Goal: Information Seeking & Learning: Learn about a topic

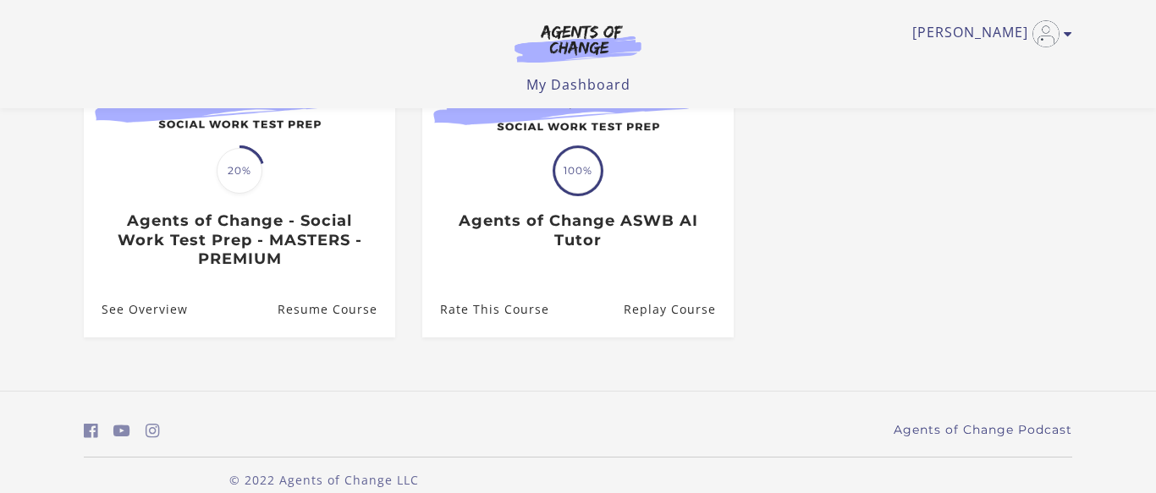
scroll to position [256, 0]
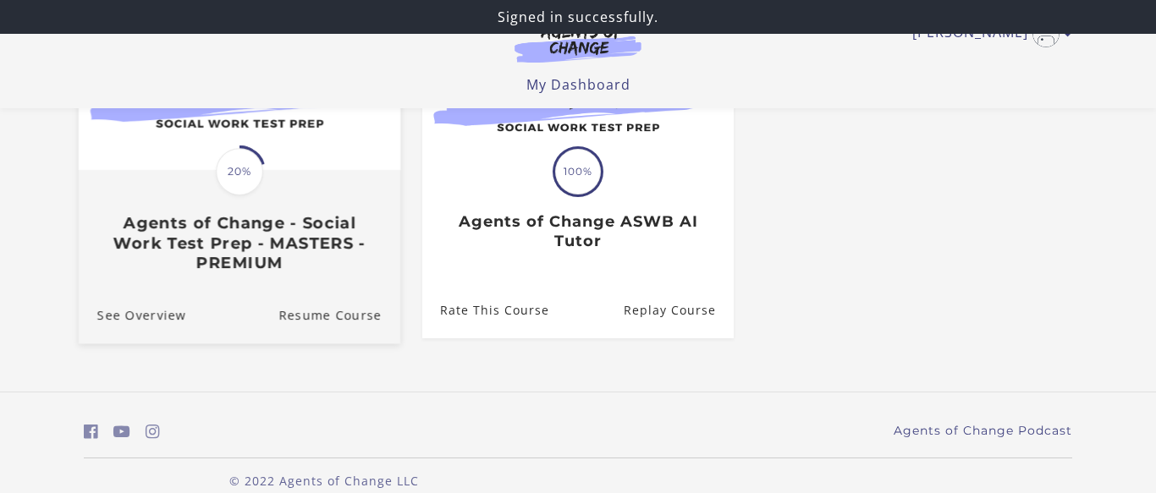
click at [306, 212] on div "Translation missing: en.liquid.partials.dashboard_course_card.progress_descript…" at bounding box center [240, 222] width 322 height 101
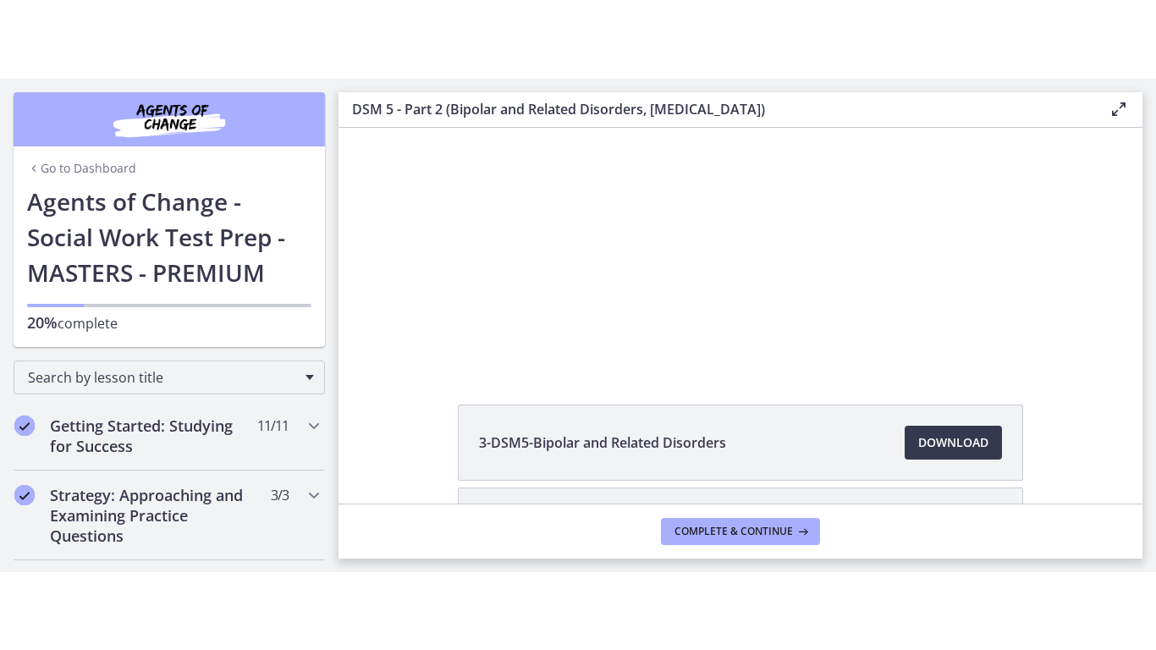
scroll to position [41, 0]
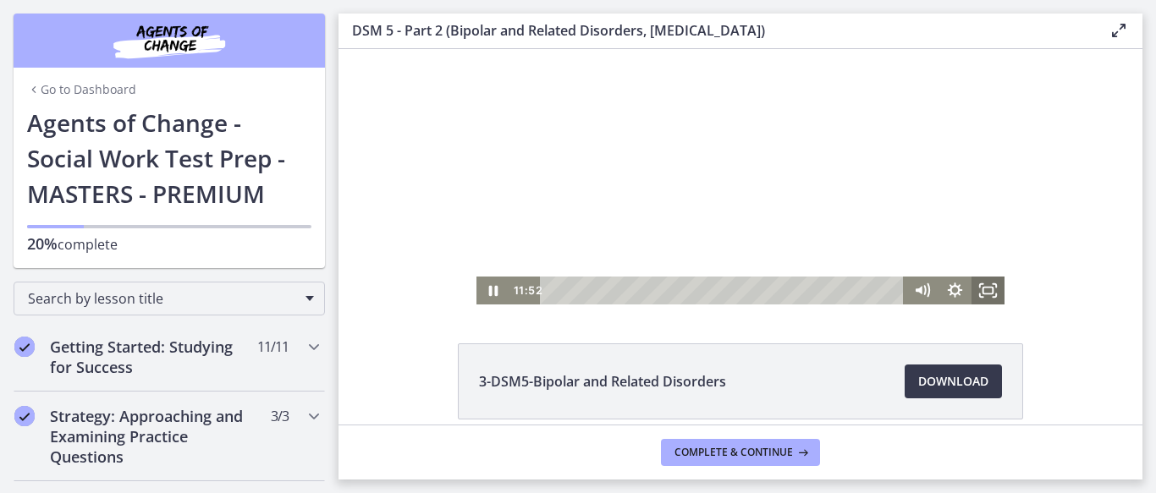
click at [997, 296] on icon "Fullscreen" at bounding box center [987, 291] width 33 height 28
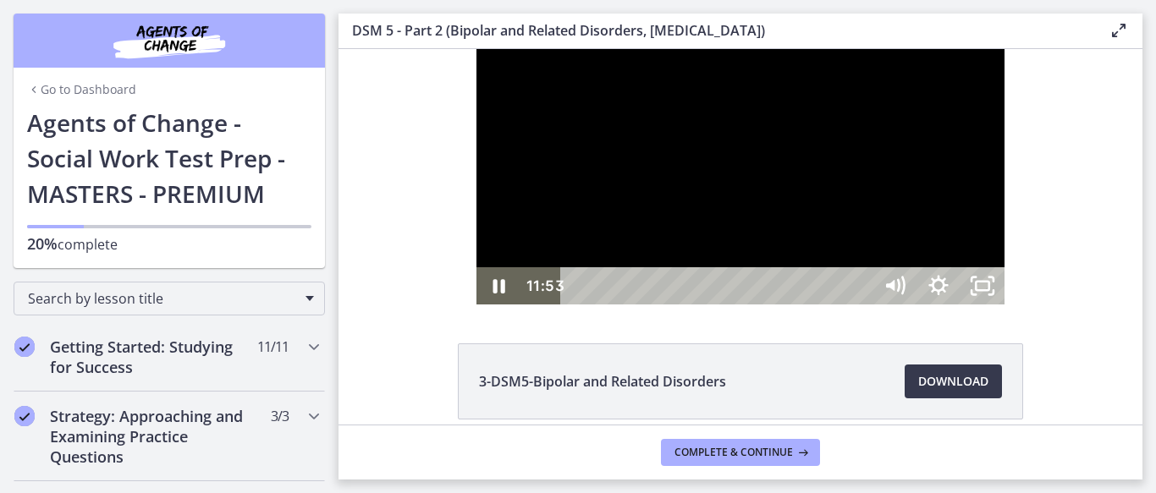
scroll to position [0, 0]
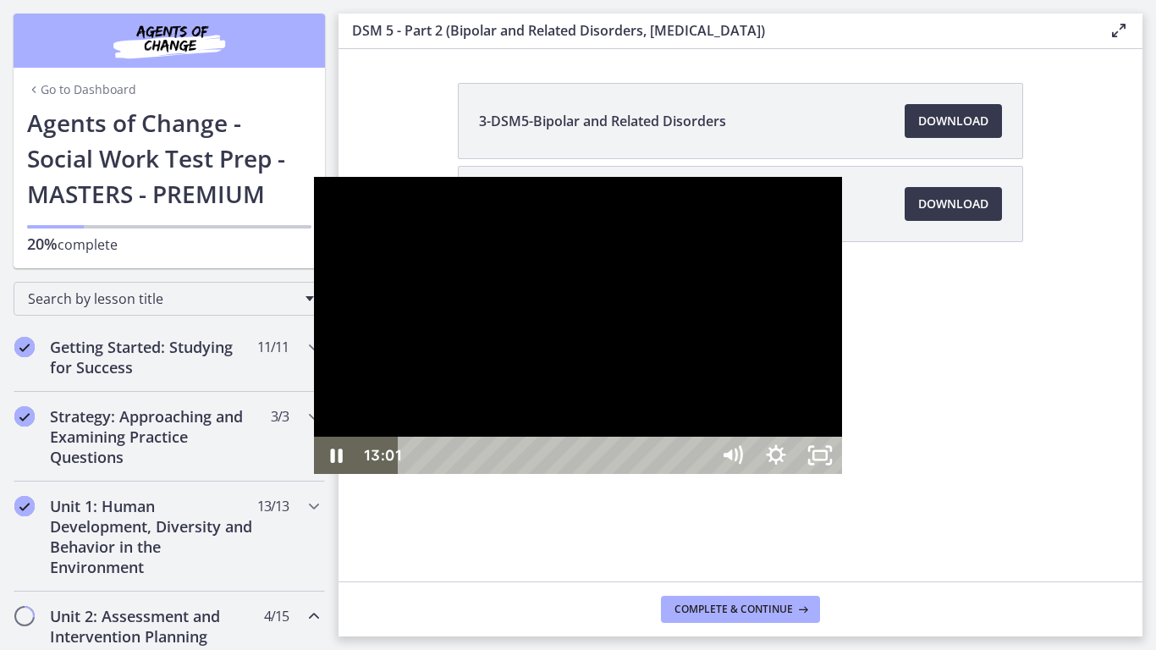
click at [492, 474] on div "Playbar" at bounding box center [556, 455] width 285 height 37
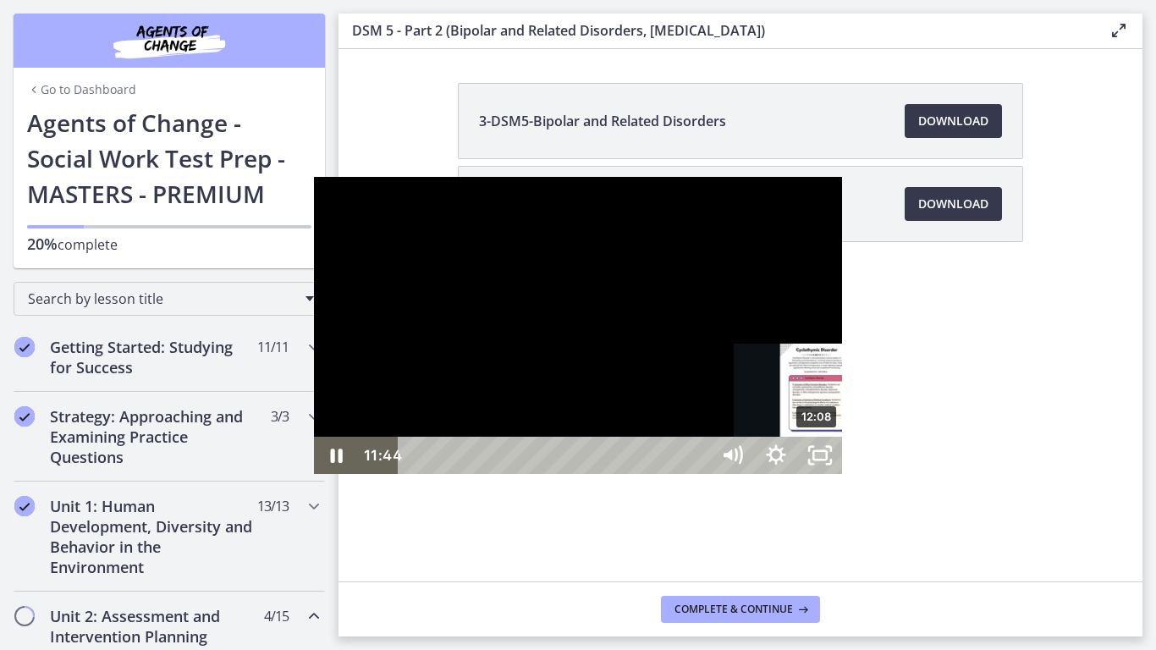
click at [505, 474] on div "12:08" at bounding box center [556, 455] width 285 height 37
click at [517, 474] on div "12:29" at bounding box center [556, 455] width 285 height 37
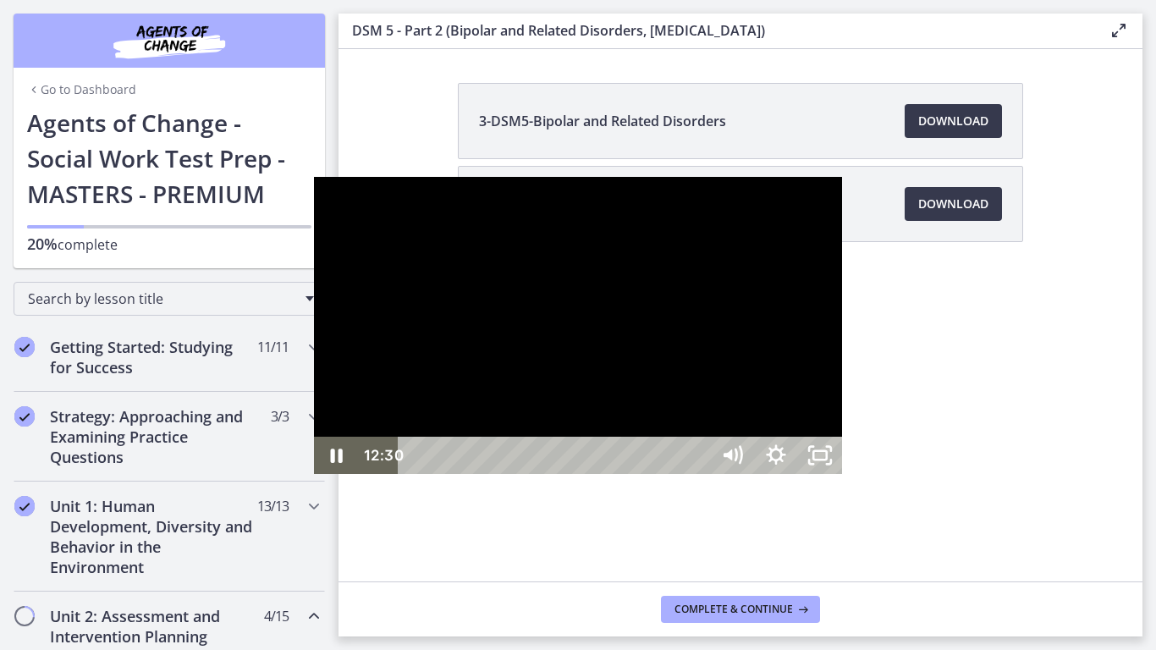
click at [588, 474] on div at bounding box center [578, 325] width 528 height 297
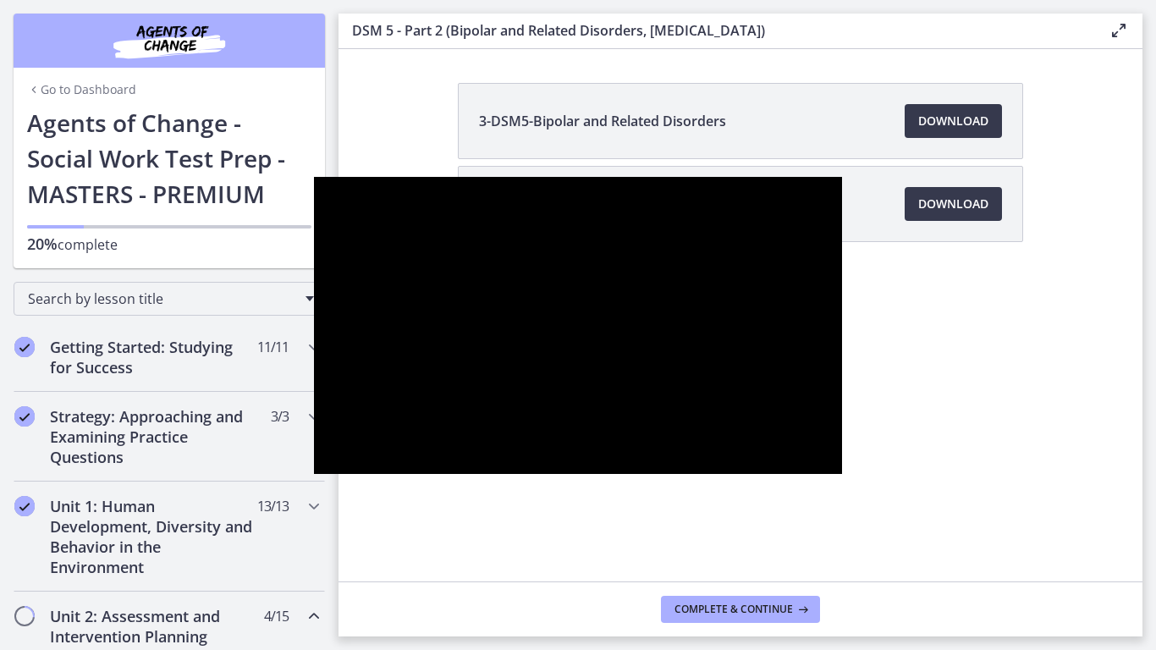
click at [588, 474] on div at bounding box center [578, 325] width 528 height 297
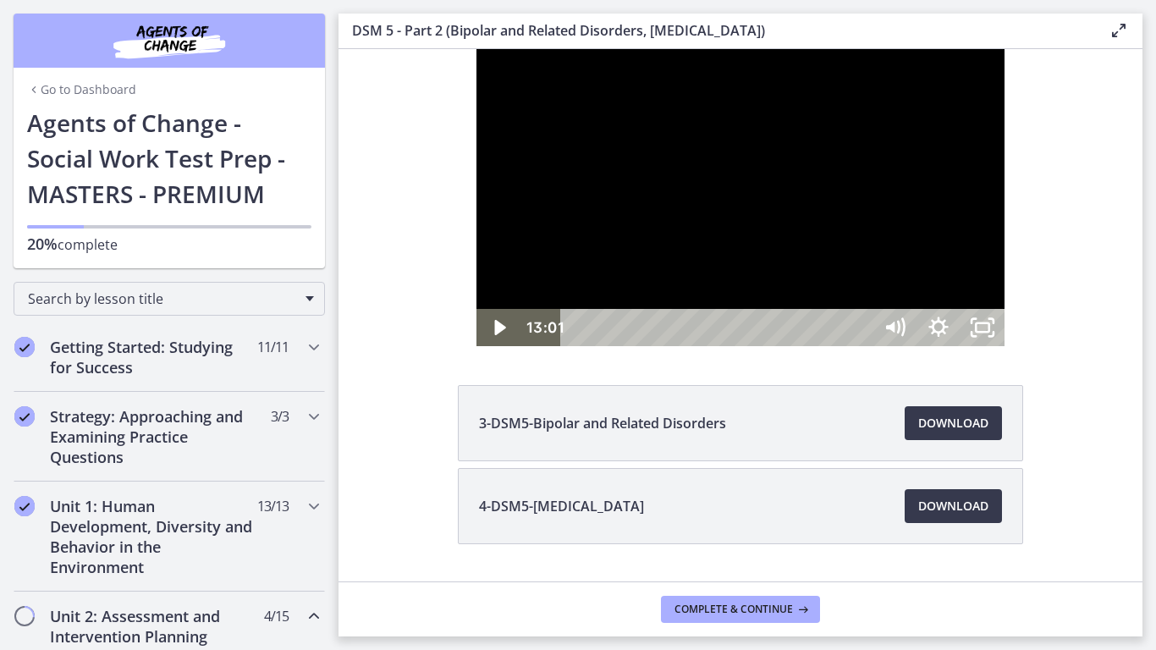
click at [476, 49] on button "Play Video: cmseb8ng0h0c72v8tff0.mp4" at bounding box center [476, 49] width 1 height 1
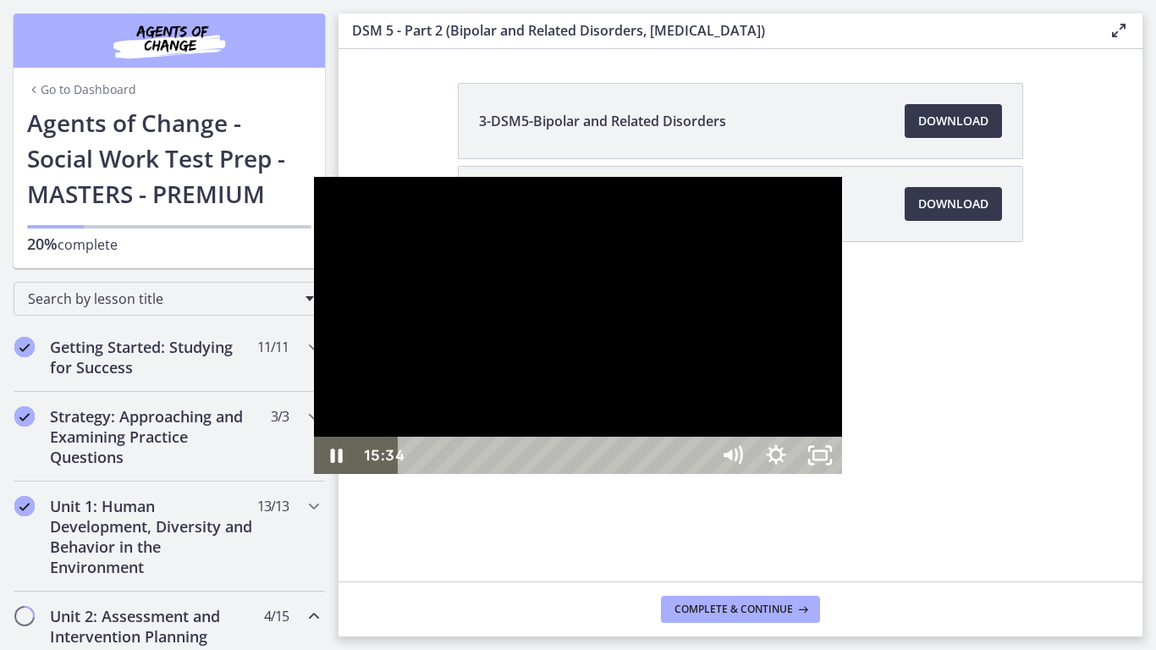
click at [685, 184] on div at bounding box center [578, 325] width 528 height 297
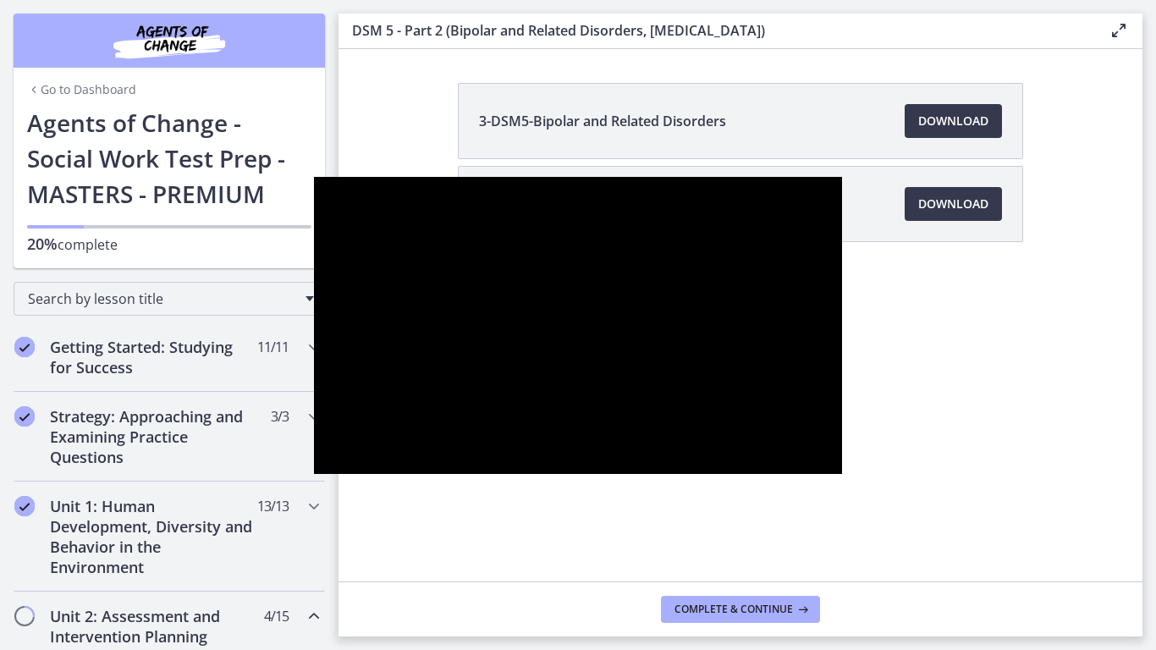
click at [736, 474] on div at bounding box center [578, 325] width 528 height 297
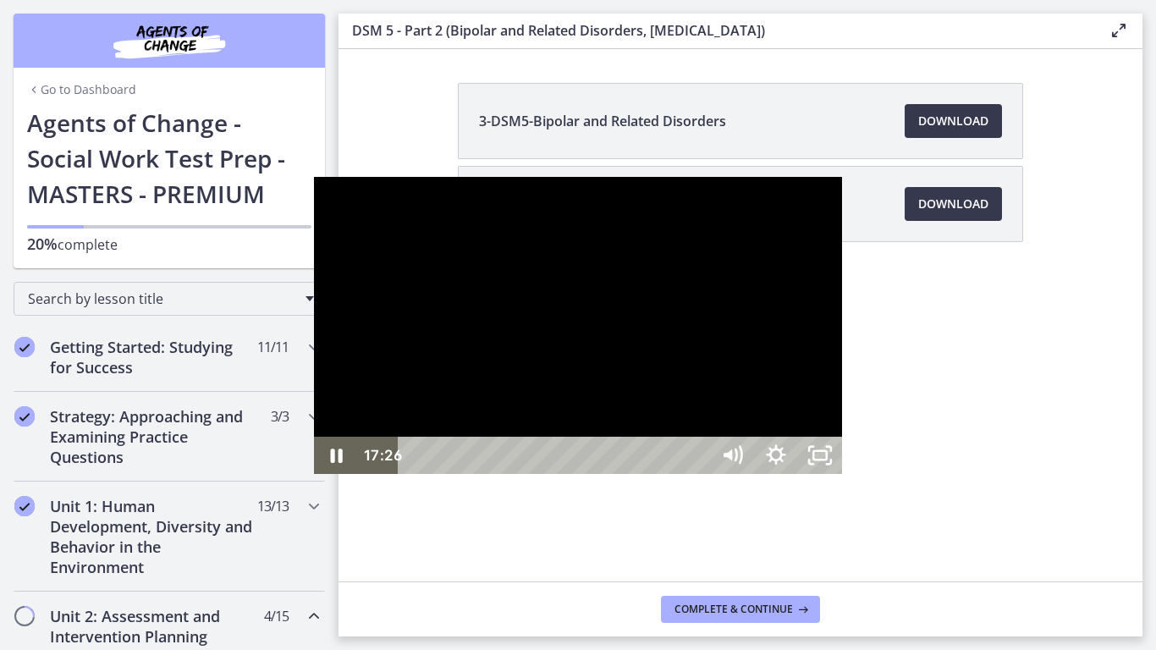
click at [820, 474] on div at bounding box center [578, 325] width 528 height 297
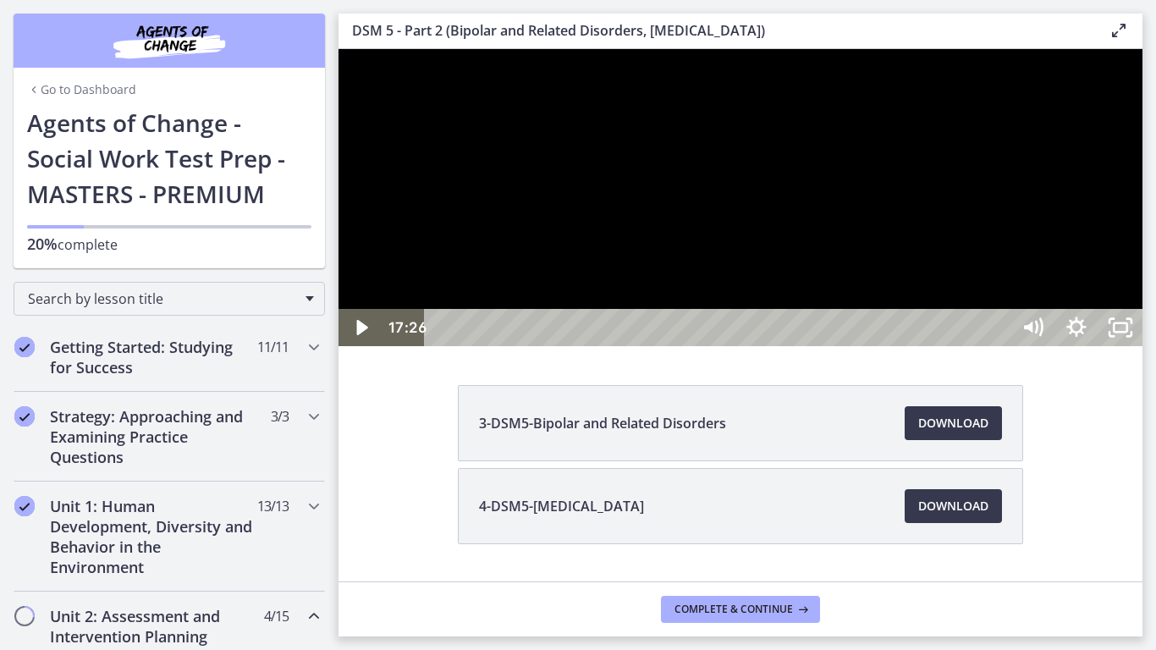
click at [978, 346] on div at bounding box center [740, 197] width 804 height 297
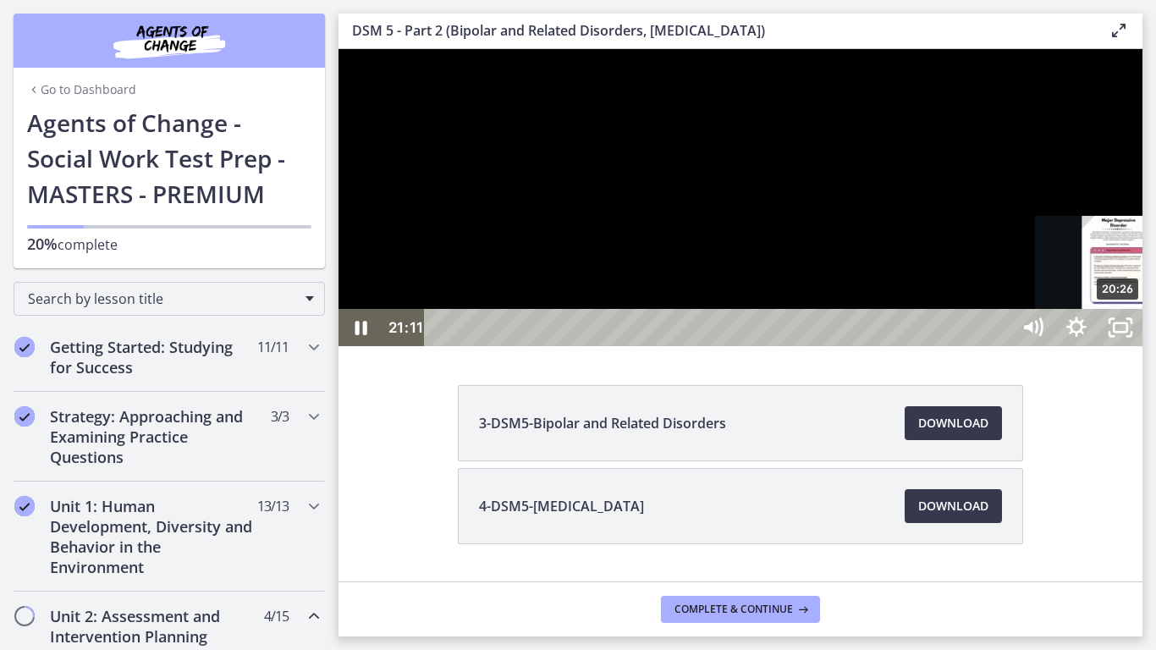
click at [1000, 346] on div "20:26" at bounding box center [720, 327] width 559 height 37
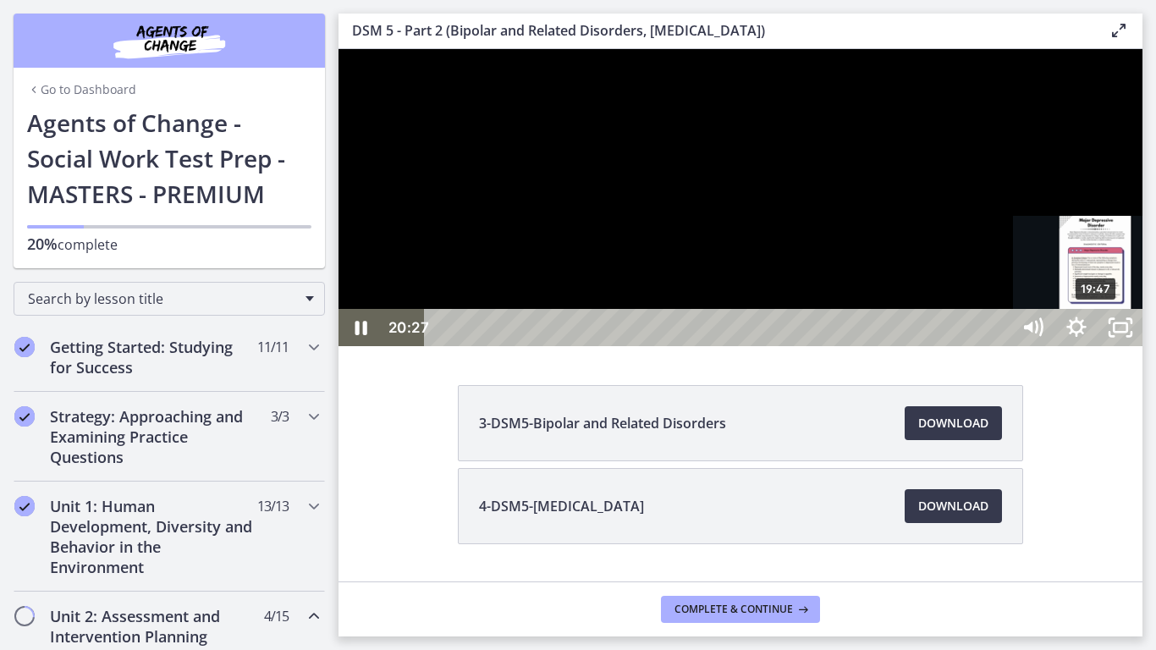
click at [1000, 346] on div "19:47" at bounding box center [720, 327] width 559 height 37
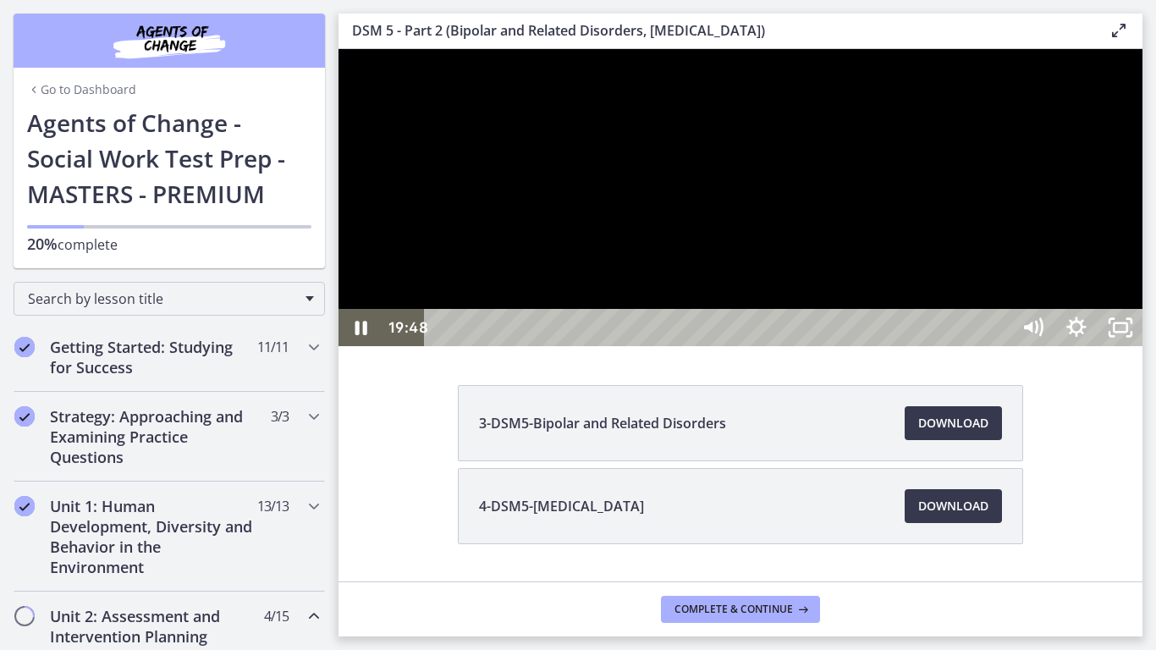
click at [1142, 346] on div at bounding box center [740, 197] width 804 height 297
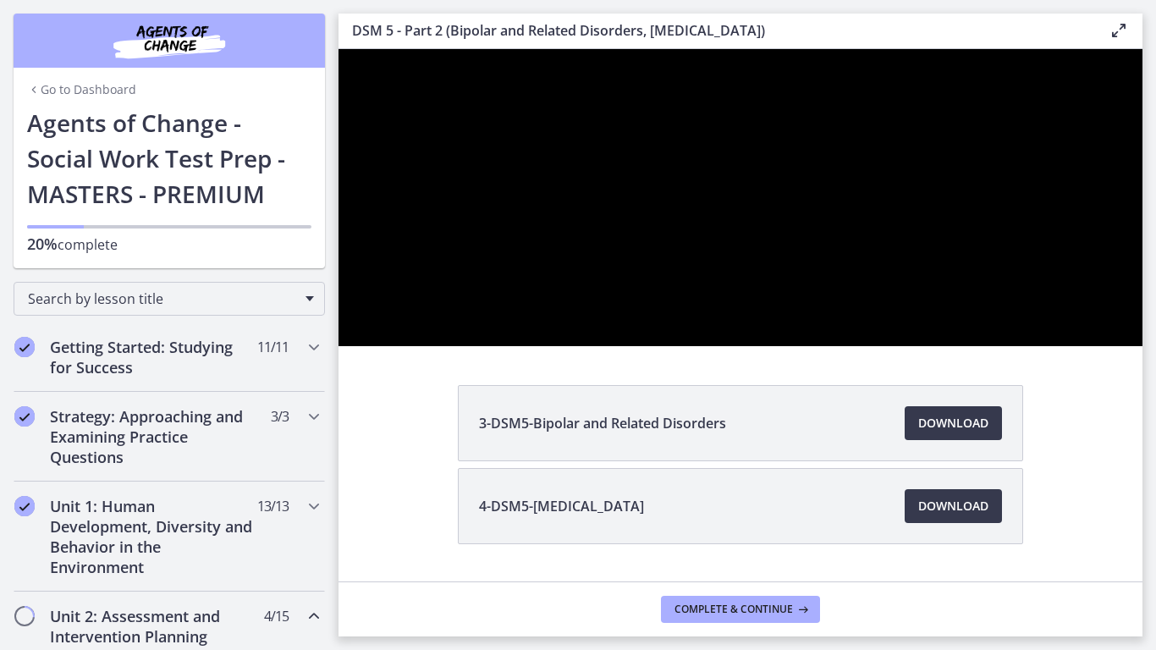
click at [1142, 346] on div at bounding box center [740, 197] width 804 height 297
